Goal: Task Accomplishment & Management: Use online tool/utility

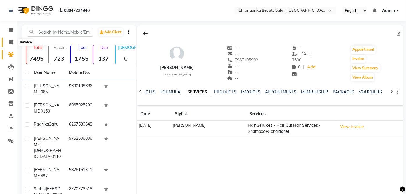
click at [10, 42] on icon at bounding box center [10, 42] width 3 height 4
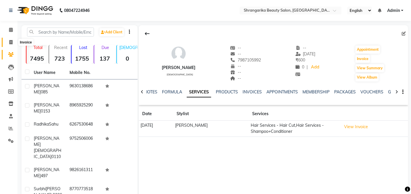
select select "5168"
select select "service"
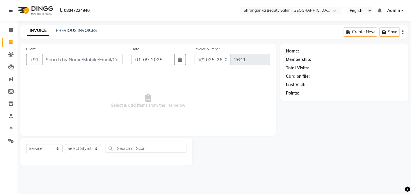
click at [58, 63] on input "Client" at bounding box center [82, 59] width 81 height 11
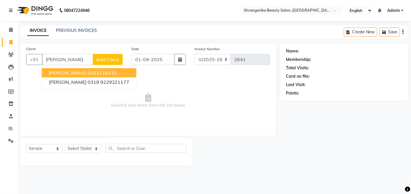
click at [82, 71] on span "Shobha Maheshwari" at bounding box center [67, 73] width 37 height 6
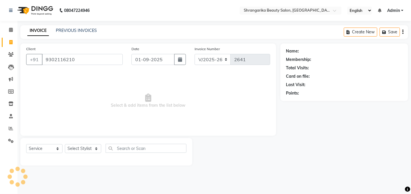
type input "9302116210"
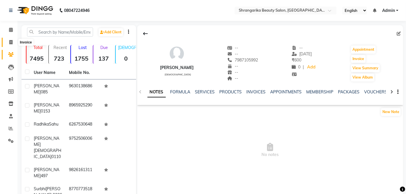
click at [10, 42] on icon at bounding box center [10, 42] width 3 height 4
select select "service"
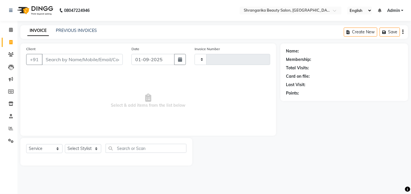
type input "2641"
select select "5168"
click at [57, 54] on input "Client" at bounding box center [82, 59] width 81 height 11
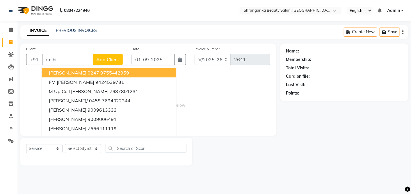
click at [127, 70] on button "[PERSON_NAME] 0247 9755442959" at bounding box center [109, 72] width 134 height 9
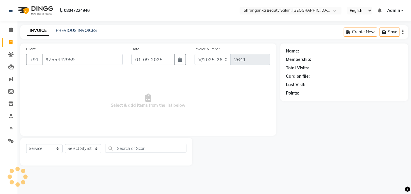
type input "9755442959"
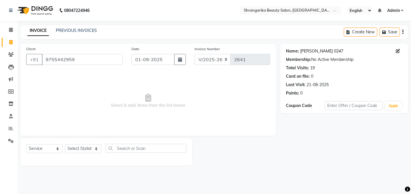
click at [314, 53] on link "[PERSON_NAME] 0247" at bounding box center [321, 51] width 43 height 6
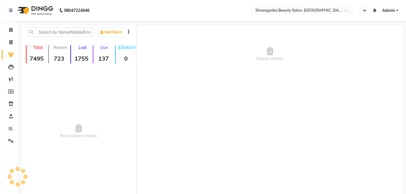
select select "en"
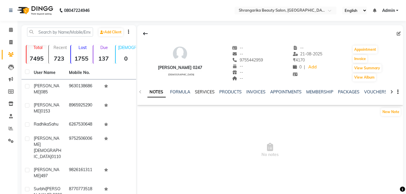
click at [208, 91] on link "SERVICES" at bounding box center [205, 91] width 20 height 5
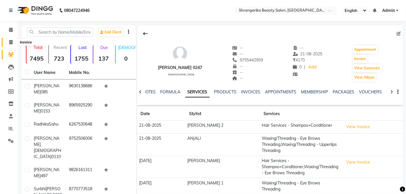
click at [11, 44] on icon at bounding box center [10, 42] width 3 height 4
select select "service"
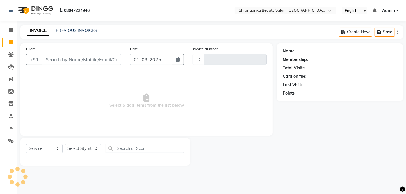
type input "2641"
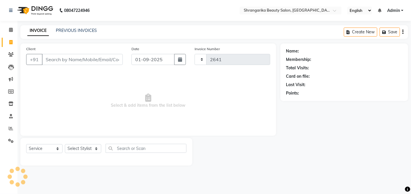
select select "5168"
click at [67, 60] on input "Client" at bounding box center [82, 59] width 81 height 11
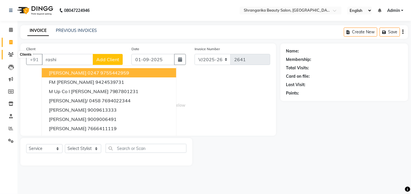
type input "rashi"
click at [9, 55] on icon at bounding box center [11, 54] width 6 height 4
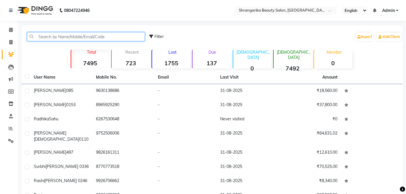
click at [126, 33] on input "text" at bounding box center [86, 36] width 118 height 9
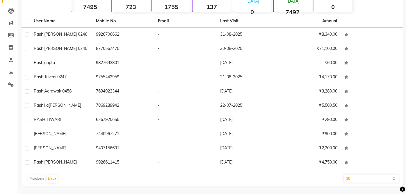
scroll to position [57, 0]
click at [53, 181] on button "Next" at bounding box center [51, 179] width 11 height 8
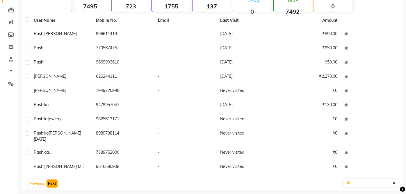
click at [56, 180] on button "Next" at bounding box center [51, 184] width 11 height 8
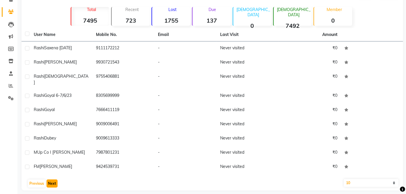
click at [55, 180] on button "Next" at bounding box center [51, 184] width 11 height 8
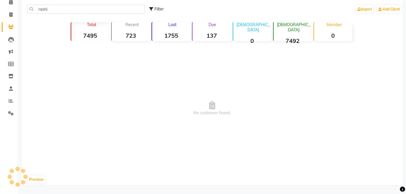
scroll to position [27, 0]
click at [37, 178] on button "Previous" at bounding box center [36, 180] width 17 height 8
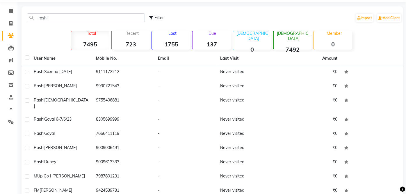
scroll to position [0, 0]
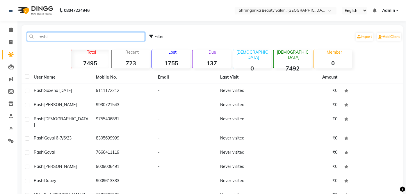
click at [53, 38] on input "rashi" at bounding box center [86, 36] width 118 height 9
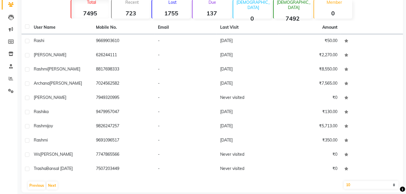
scroll to position [57, 0]
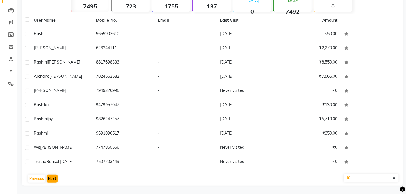
type input "rash"
click at [55, 178] on button "Next" at bounding box center [51, 179] width 11 height 8
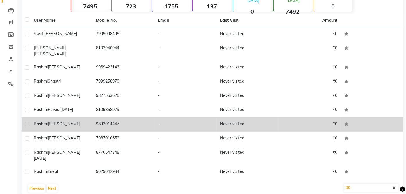
click at [30, 119] on td "Rashmi Patidar" at bounding box center [61, 125] width 62 height 14
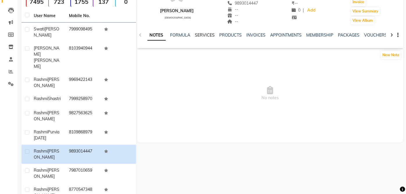
click at [200, 34] on link "SERVICES" at bounding box center [205, 35] width 20 height 5
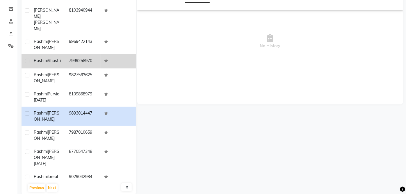
scroll to position [96, 0]
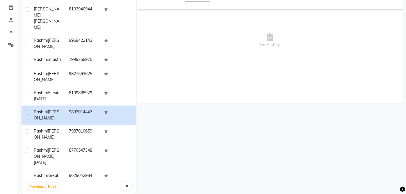
click at [276, 33] on span "No History" at bounding box center [270, 40] width 266 height 58
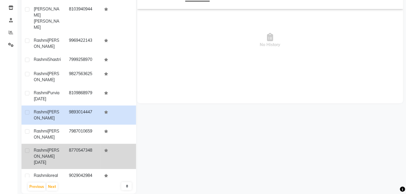
click at [27, 149] on label at bounding box center [27, 151] width 4 height 4
click at [27, 149] on input "checkbox" at bounding box center [27, 151] width 4 height 4
checkbox input "true"
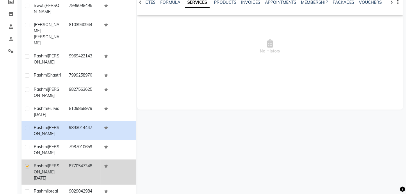
scroll to position [114, 0]
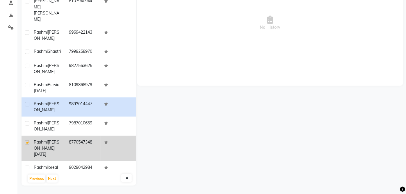
click at [72, 147] on td "8770547348" at bounding box center [82, 148] width 35 height 25
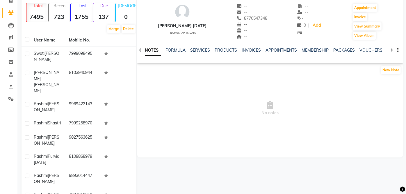
scroll to position [38, 0]
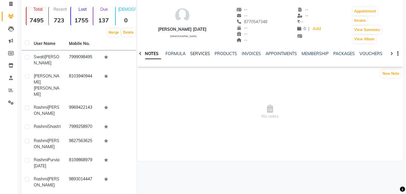
click at [203, 53] on link "SERVICES" at bounding box center [200, 53] width 20 height 5
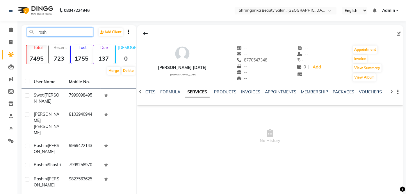
click at [70, 32] on input "rash" at bounding box center [60, 32] width 66 height 9
click at [10, 56] on icon at bounding box center [11, 54] width 6 height 4
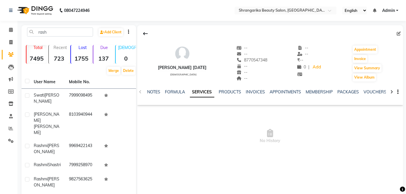
click at [206, 91] on link "SERVICES" at bounding box center [202, 92] width 24 height 10
click at [198, 94] on link "SERVICES" at bounding box center [197, 92] width 24 height 10
click at [201, 91] on link "SERVICES" at bounding box center [197, 92] width 24 height 10
click at [204, 91] on link "SERVICES" at bounding box center [197, 92] width 24 height 10
click at [399, 33] on icon at bounding box center [398, 34] width 4 height 4
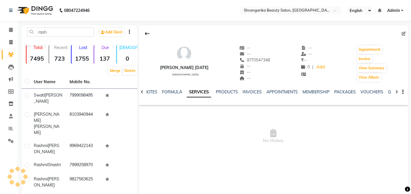
select select "[DEMOGRAPHIC_DATA]"
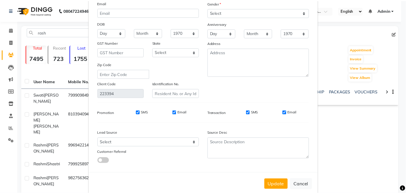
scroll to position [63, 0]
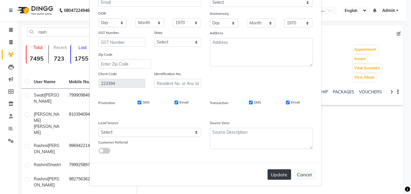
click at [277, 172] on button "Update" at bounding box center [279, 175] width 24 height 10
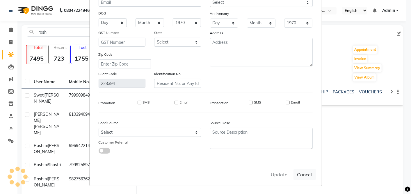
select select
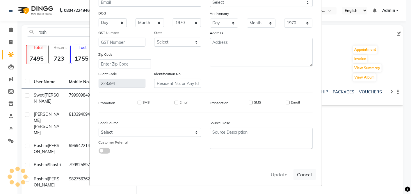
select select
checkbox input "false"
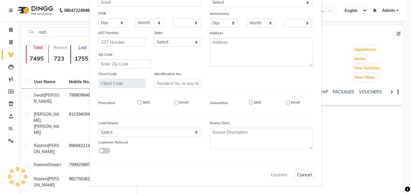
checkbox input "false"
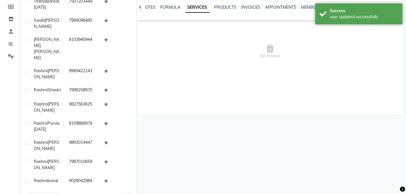
scroll to position [87, 0]
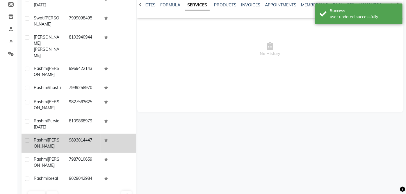
click at [30, 134] on td "Rashmi Patidar" at bounding box center [47, 143] width 35 height 19
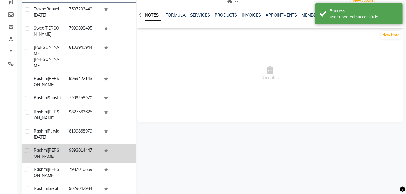
scroll to position [35, 0]
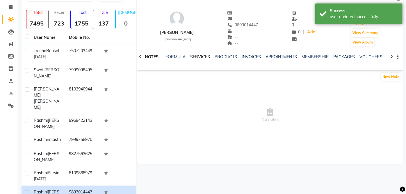
click at [198, 56] on link "SERVICES" at bounding box center [200, 56] width 20 height 5
click at [190, 61] on link "SERVICES" at bounding box center [197, 57] width 24 height 10
click at [196, 59] on link "SERVICES" at bounding box center [197, 57] width 24 height 10
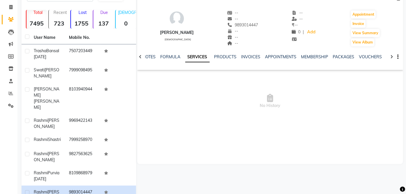
click at [199, 56] on link "SERVICES" at bounding box center [197, 57] width 24 height 10
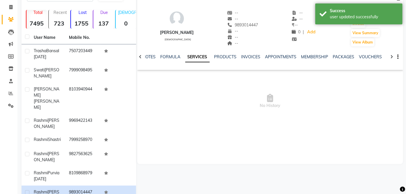
click at [200, 58] on link "SERVICES" at bounding box center [197, 57] width 24 height 10
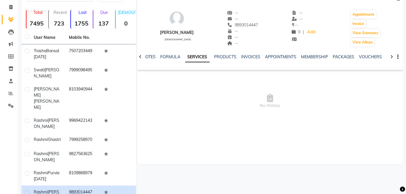
click at [201, 58] on link "SERVICES" at bounding box center [197, 57] width 24 height 10
click at [231, 59] on link "PRODUCTS" at bounding box center [225, 56] width 22 height 5
click at [247, 56] on link "INVOICES" at bounding box center [246, 56] width 19 height 5
click at [164, 59] on link "FORMULA" at bounding box center [161, 56] width 20 height 5
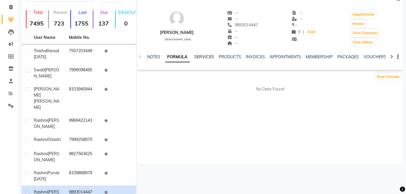
click at [207, 54] on link "SERVICES" at bounding box center [204, 56] width 20 height 5
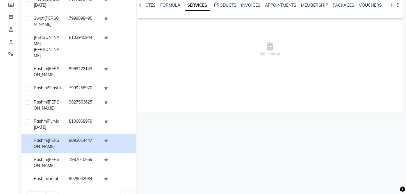
scroll to position [87, 0]
click at [50, 192] on button "Next" at bounding box center [51, 196] width 11 height 8
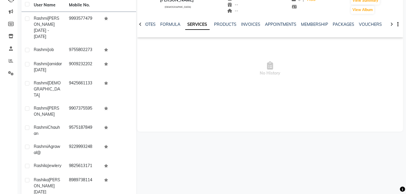
scroll to position [0, 0]
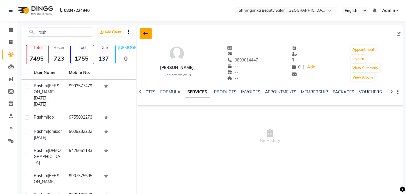
click at [141, 34] on button at bounding box center [145, 33] width 12 height 11
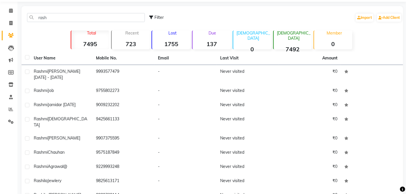
scroll to position [57, 0]
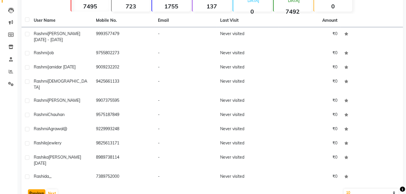
click at [42, 190] on button "Previous" at bounding box center [36, 194] width 17 height 8
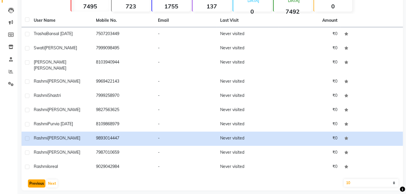
click at [36, 180] on button "Previous" at bounding box center [36, 184] width 17 height 8
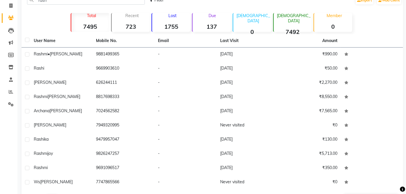
scroll to position [0, 0]
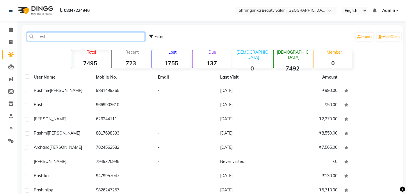
click at [86, 35] on input "rash" at bounding box center [86, 36] width 118 height 9
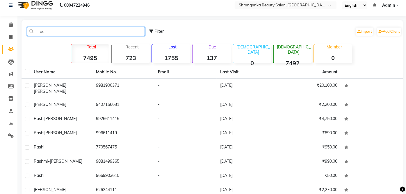
scroll to position [8, 0]
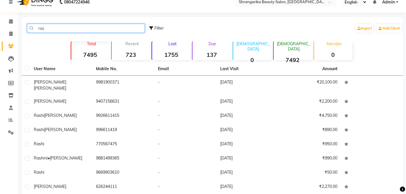
type input "ras"
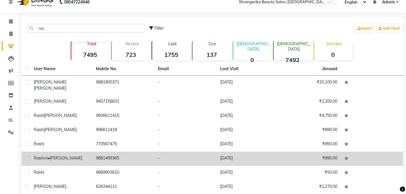
click at [57, 156] on span "Dhawar" at bounding box center [66, 158] width 33 height 5
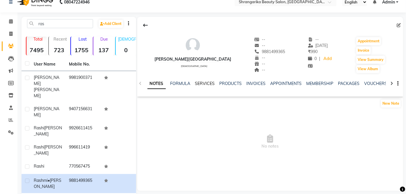
click at [209, 85] on link "SERVICES" at bounding box center [205, 83] width 20 height 5
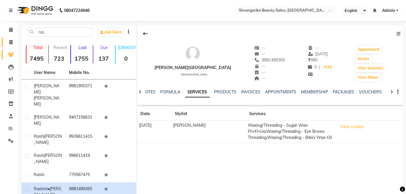
click at [12, 46] on link "Invoice" at bounding box center [9, 43] width 14 height 10
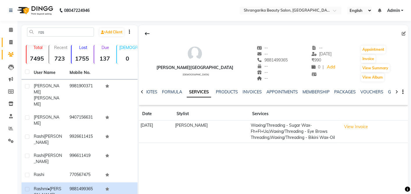
select select "service"
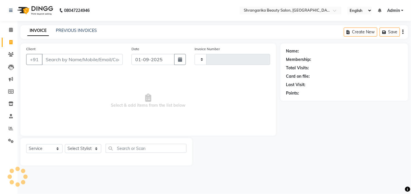
type input "2641"
select select "5168"
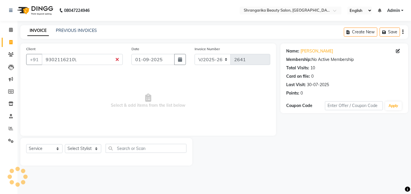
select select "5168"
select select "service"
click at [87, 58] on input "9302116210" at bounding box center [82, 59] width 81 height 11
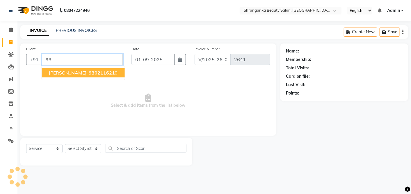
type input "9"
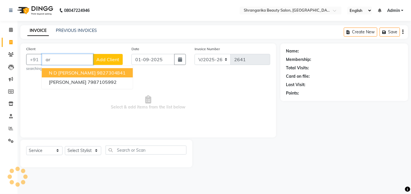
type input "a"
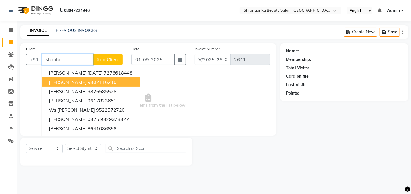
click at [84, 83] on span "Shobha Maheshwari" at bounding box center [67, 82] width 37 height 6
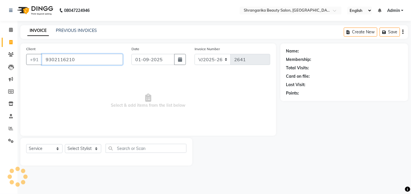
type input "9302116210"
